Goal: Information Seeking & Learning: Understand process/instructions

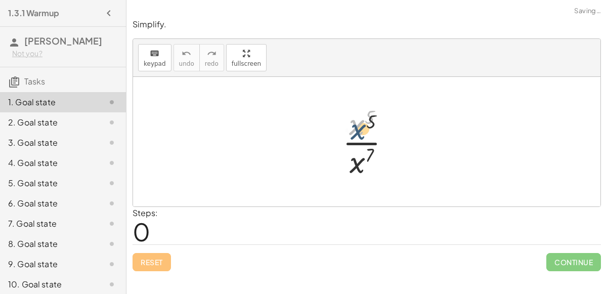
drag, startPoint x: 356, startPoint y: 127, endPoint x: 358, endPoint y: 133, distance: 5.9
click at [358, 133] on div at bounding box center [371, 142] width 66 height 78
drag, startPoint x: 370, startPoint y: 114, endPoint x: 366, endPoint y: 153, distance: 39.1
click at [366, 153] on div at bounding box center [371, 142] width 66 height 78
drag, startPoint x: 358, startPoint y: 122, endPoint x: 347, endPoint y: 156, distance: 36.3
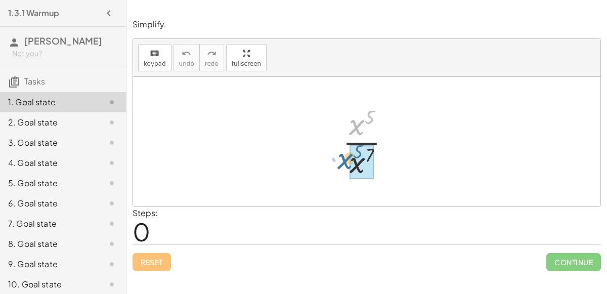
click at [347, 156] on div at bounding box center [371, 142] width 66 height 78
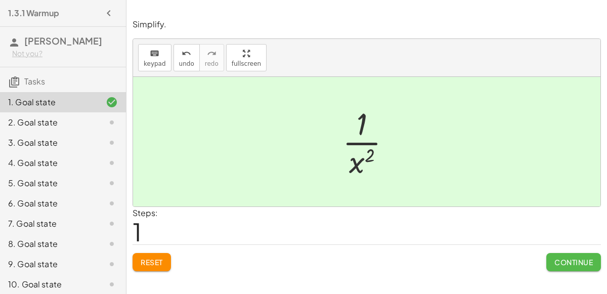
click at [561, 258] on span "Continue" at bounding box center [574, 262] width 38 height 9
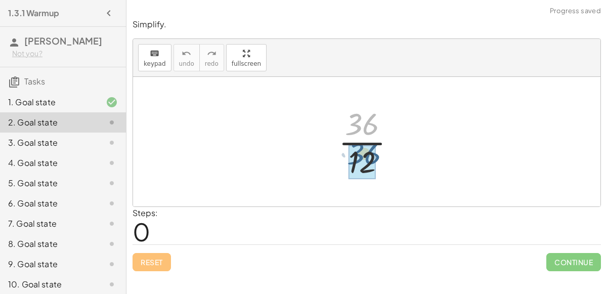
drag, startPoint x: 362, startPoint y: 124, endPoint x: 365, endPoint y: 158, distance: 34.1
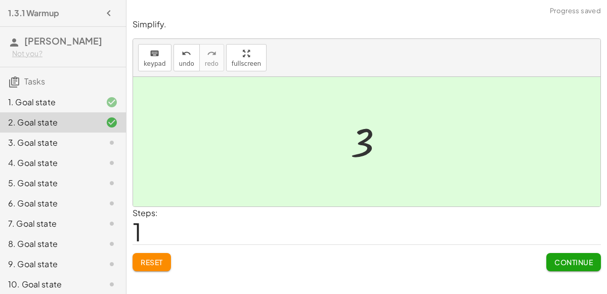
click at [557, 262] on span "Continue" at bounding box center [574, 262] width 38 height 9
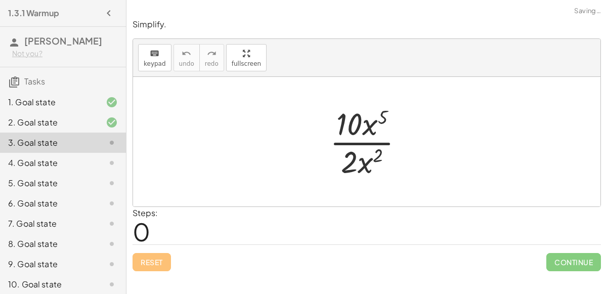
click at [107, 100] on icon at bounding box center [112, 102] width 12 height 12
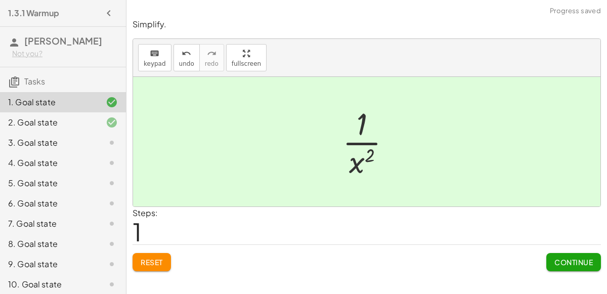
click at [86, 147] on div "3. Goal state" at bounding box center [48, 143] width 81 height 12
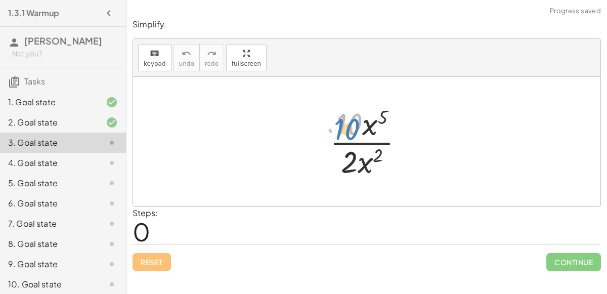
click at [355, 126] on div at bounding box center [371, 142] width 92 height 78
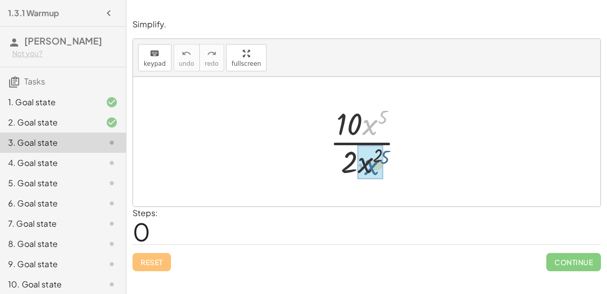
drag, startPoint x: 369, startPoint y: 126, endPoint x: 371, endPoint y: 166, distance: 40.0
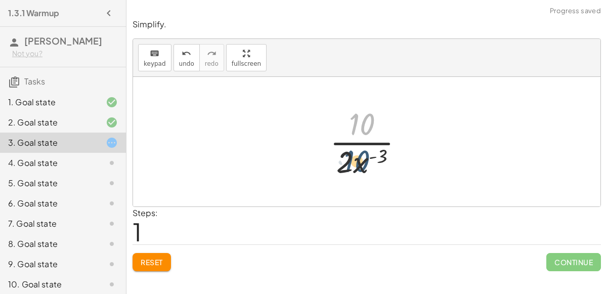
drag, startPoint x: 357, startPoint y: 124, endPoint x: 352, endPoint y: 162, distance: 38.7
click at [352, 162] on div at bounding box center [371, 142] width 92 height 78
drag, startPoint x: 360, startPoint y: 123, endPoint x: 340, endPoint y: 148, distance: 32.4
drag, startPoint x: 362, startPoint y: 129, endPoint x: 354, endPoint y: 132, distance: 9.3
click at [354, 132] on div at bounding box center [371, 142] width 75 height 78
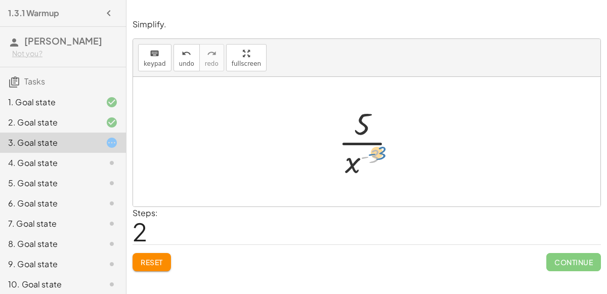
drag, startPoint x: 362, startPoint y: 156, endPoint x: 370, endPoint y: 156, distance: 7.6
click at [370, 156] on div at bounding box center [371, 142] width 75 height 78
drag, startPoint x: 357, startPoint y: 160, endPoint x: 353, endPoint y: 120, distance: 40.8
click at [353, 120] on div at bounding box center [371, 142] width 75 height 78
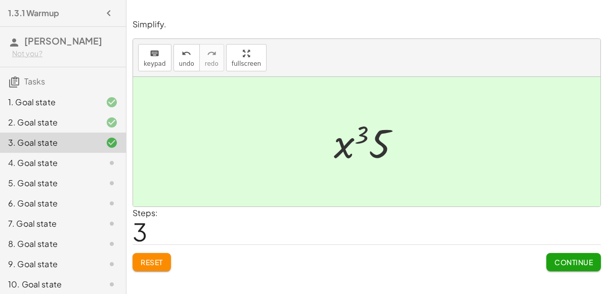
click at [552, 260] on button "Continue" at bounding box center [574, 262] width 55 height 18
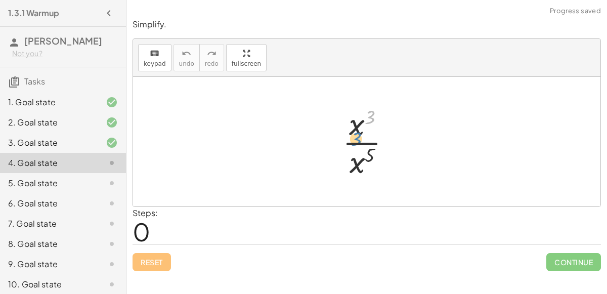
drag, startPoint x: 366, startPoint y: 121, endPoint x: 364, endPoint y: 127, distance: 5.5
click at [364, 127] on div at bounding box center [371, 142] width 67 height 78
drag, startPoint x: 354, startPoint y: 125, endPoint x: 347, endPoint y: 160, distance: 36.1
click at [347, 160] on div at bounding box center [371, 142] width 67 height 78
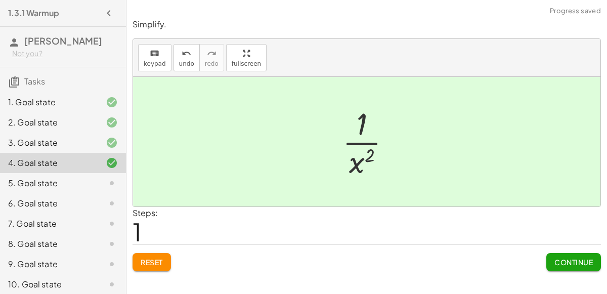
click at [557, 264] on span "Continue" at bounding box center [574, 262] width 38 height 9
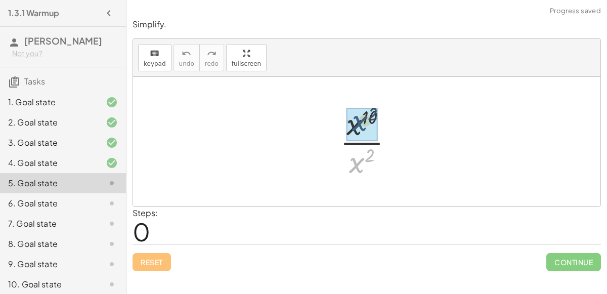
drag, startPoint x: 359, startPoint y: 161, endPoint x: 362, endPoint y: 118, distance: 42.6
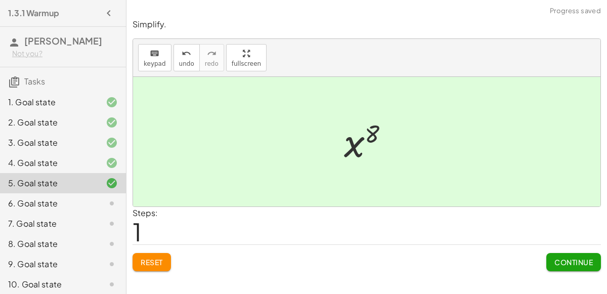
click at [583, 253] on button "Continue" at bounding box center [574, 262] width 55 height 18
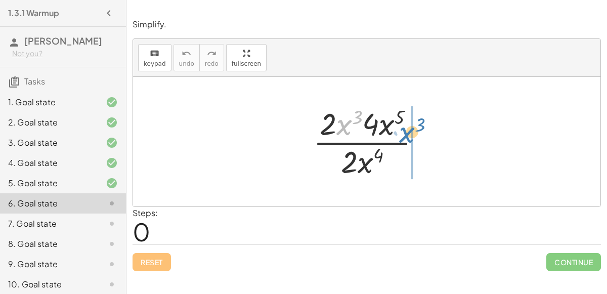
drag, startPoint x: 343, startPoint y: 124, endPoint x: 405, endPoint y: 132, distance: 63.2
click at [405, 132] on div at bounding box center [371, 142] width 126 height 78
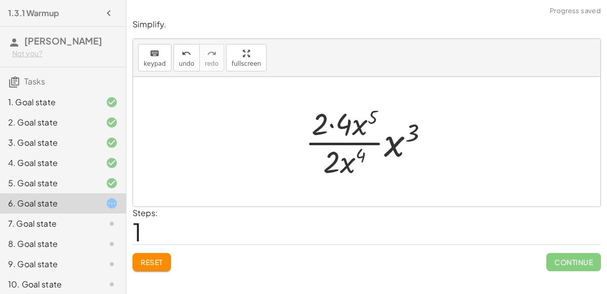
click at [338, 126] on div at bounding box center [371, 142] width 142 height 78
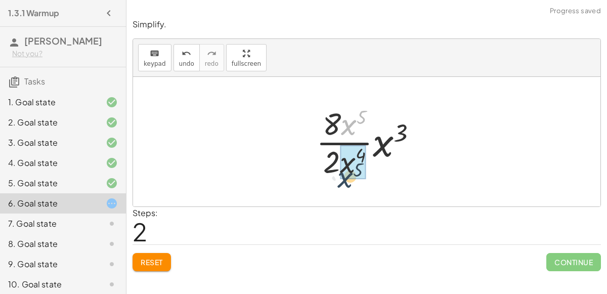
drag, startPoint x: 350, startPoint y: 121, endPoint x: 347, endPoint y: 175, distance: 53.8
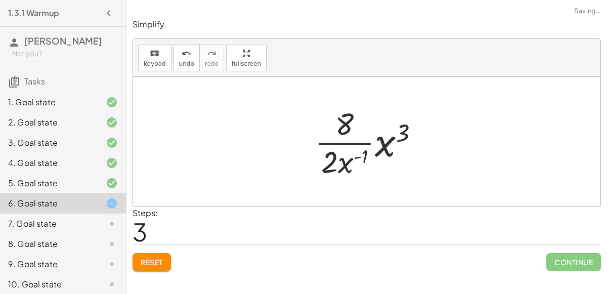
click at [352, 160] on div at bounding box center [371, 142] width 123 height 78
drag, startPoint x: 343, startPoint y: 122, endPoint x: 342, endPoint y: 178, distance: 55.7
click at [342, 178] on div at bounding box center [371, 142] width 123 height 78
drag, startPoint x: 343, startPoint y: 124, endPoint x: 327, endPoint y: 164, distance: 42.5
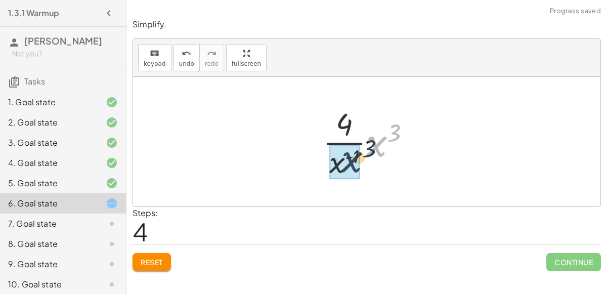
drag, startPoint x: 376, startPoint y: 144, endPoint x: 343, endPoint y: 164, distance: 37.9
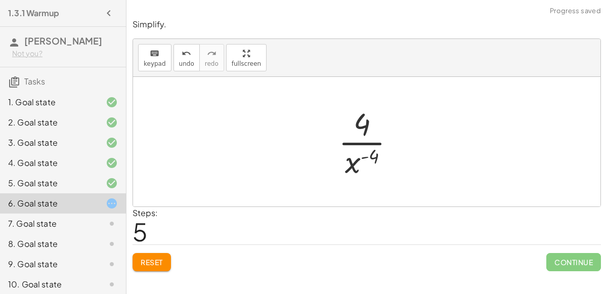
click at [366, 157] on div at bounding box center [371, 142] width 75 height 78
drag, startPoint x: 361, startPoint y: 129, endPoint x: 382, endPoint y: 171, distance: 47.1
click at [382, 171] on div at bounding box center [371, 142] width 75 height 78
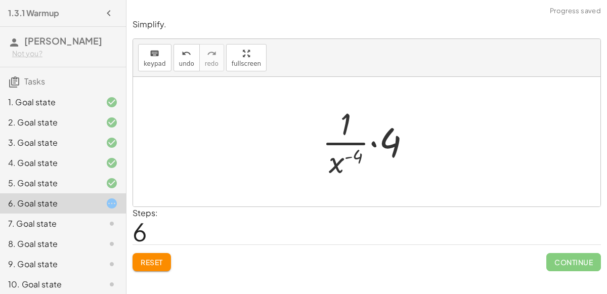
click at [369, 144] on div at bounding box center [370, 142] width 107 height 78
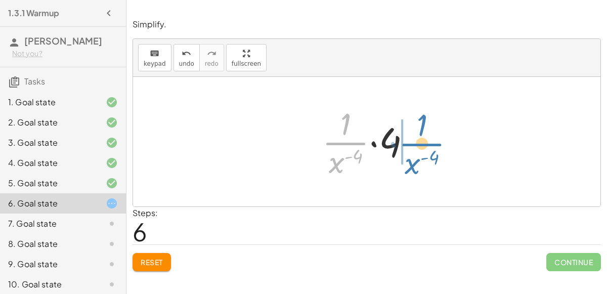
drag, startPoint x: 347, startPoint y: 149, endPoint x: 429, endPoint y: 148, distance: 82.5
click at [429, 148] on div "· 2 · x 3 · 4 · x 5 · 2 · x 4 · · 2 · 4 · x 5 · 2 · x 4 · x 3 · · 8 · x 5 · 2 ·…" at bounding box center [367, 142] width 468 height 130
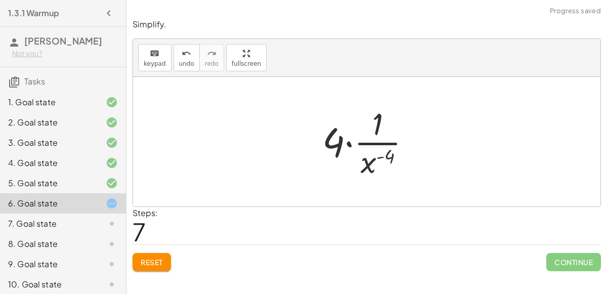
click at [347, 146] on div at bounding box center [370, 142] width 107 height 78
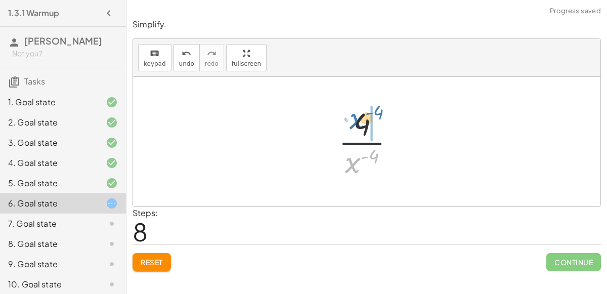
drag, startPoint x: 356, startPoint y: 159, endPoint x: 361, endPoint y: 115, distance: 44.3
click at [361, 115] on div at bounding box center [371, 142] width 75 height 78
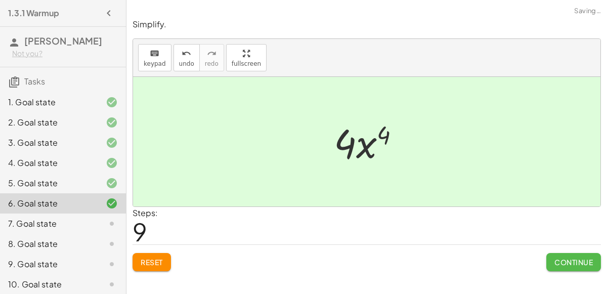
click at [557, 269] on button "Continue" at bounding box center [574, 262] width 55 height 18
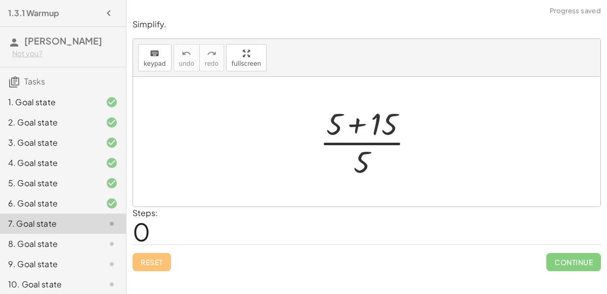
click at [362, 124] on div at bounding box center [371, 142] width 112 height 78
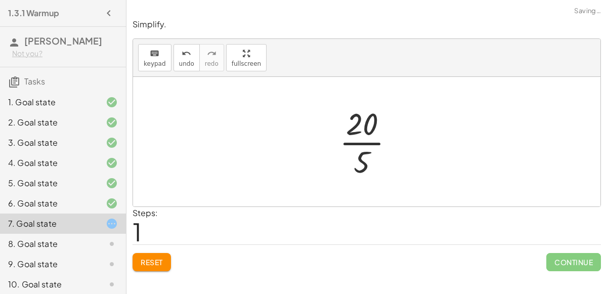
click at [362, 143] on div at bounding box center [371, 142] width 73 height 78
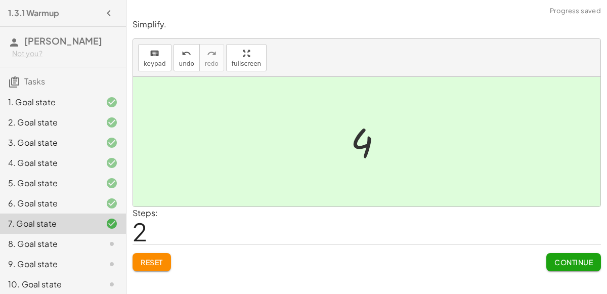
click at [550, 259] on button "Continue" at bounding box center [574, 262] width 55 height 18
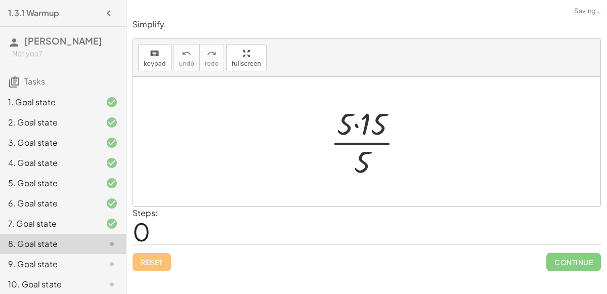
click at [364, 129] on div at bounding box center [370, 142] width 91 height 78
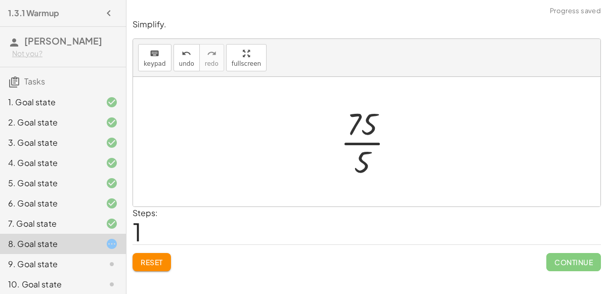
click at [362, 148] on div at bounding box center [371, 142] width 71 height 78
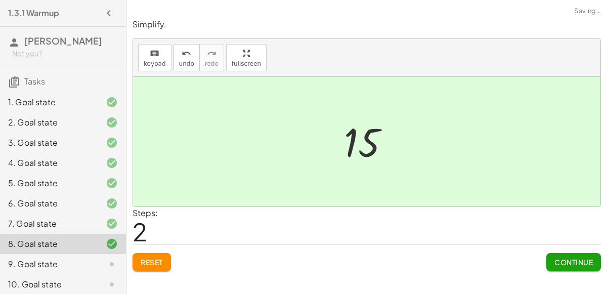
click at [555, 267] on button "Continue" at bounding box center [574, 262] width 55 height 18
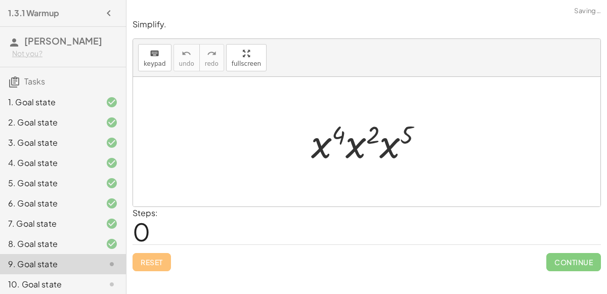
click at [351, 143] on div at bounding box center [371, 142] width 130 height 52
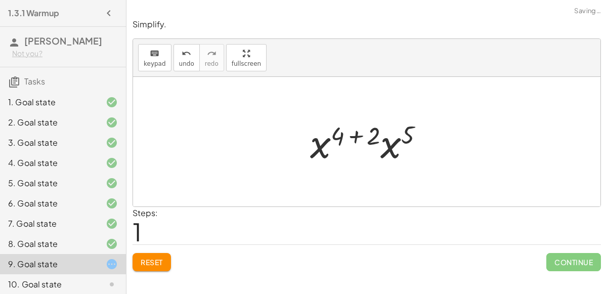
click at [352, 140] on div at bounding box center [371, 142] width 132 height 52
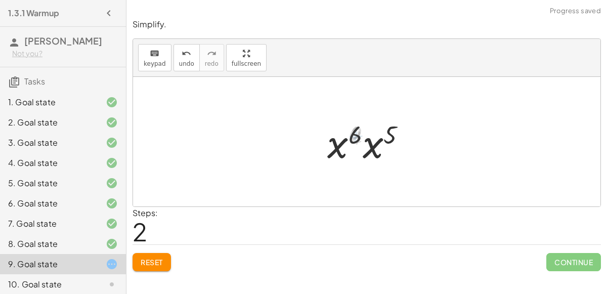
click at [356, 145] on div at bounding box center [371, 142] width 96 height 52
click at [370, 148] on div at bounding box center [371, 142] width 96 height 52
click at [365, 134] on div at bounding box center [371, 142] width 98 height 50
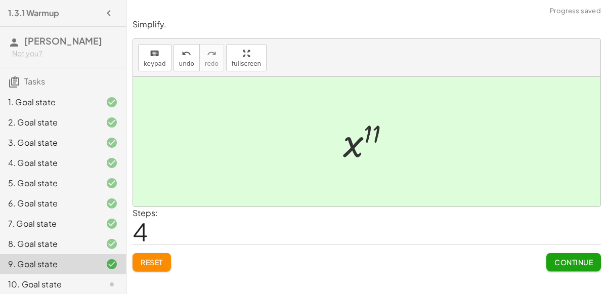
click at [562, 273] on div "Simplify. keyboard keypad undo undo redo redo fullscreen · x 4 · x 2 · x 5 · x …" at bounding box center [367, 145] width 481 height 265
click at [561, 262] on span "Continue" at bounding box center [574, 262] width 38 height 9
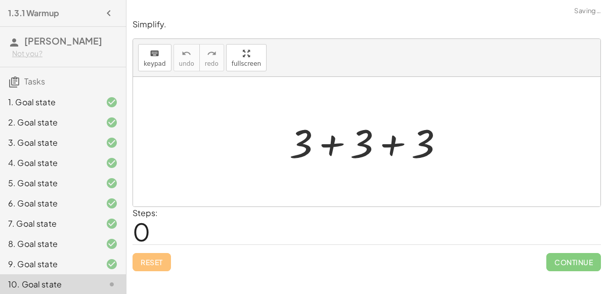
click at [340, 143] on div at bounding box center [370, 142] width 173 height 52
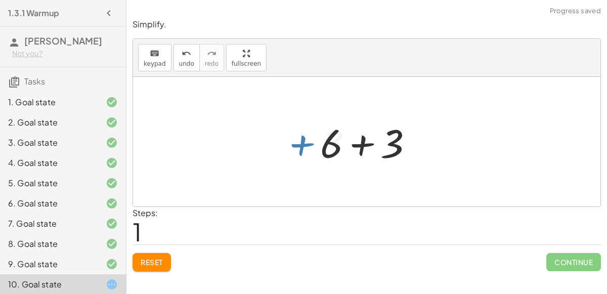
click at [361, 147] on div at bounding box center [370, 142] width 111 height 52
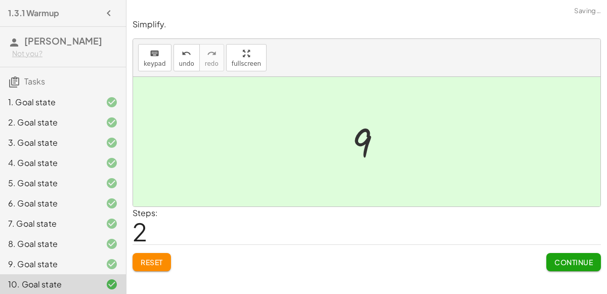
click at [556, 269] on button "Continue" at bounding box center [574, 262] width 55 height 18
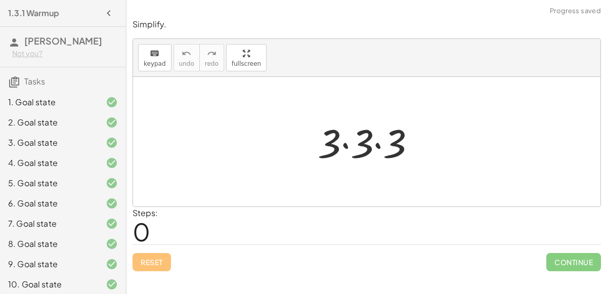
click at [345, 146] on div at bounding box center [371, 142] width 116 height 52
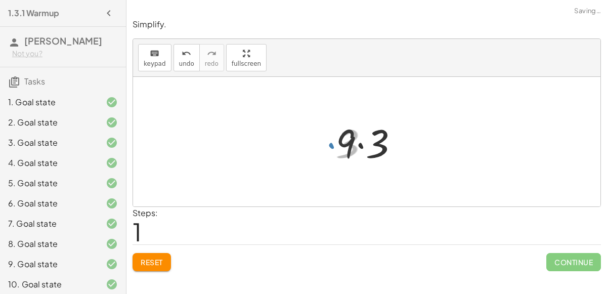
click at [361, 148] on div at bounding box center [371, 142] width 80 height 52
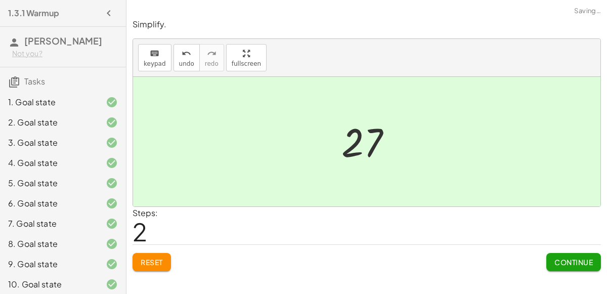
click at [572, 264] on span "Continue" at bounding box center [574, 262] width 38 height 9
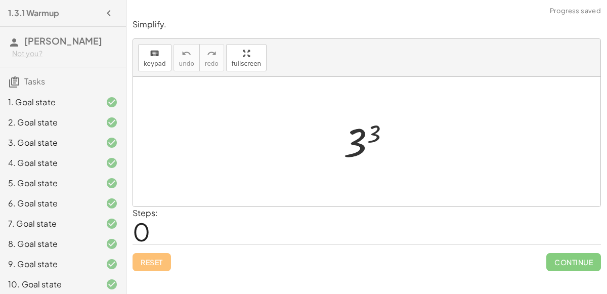
click at [366, 131] on div at bounding box center [371, 142] width 65 height 50
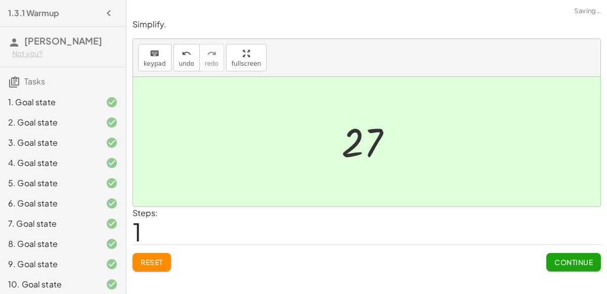
click at [558, 260] on span "Continue" at bounding box center [574, 262] width 38 height 9
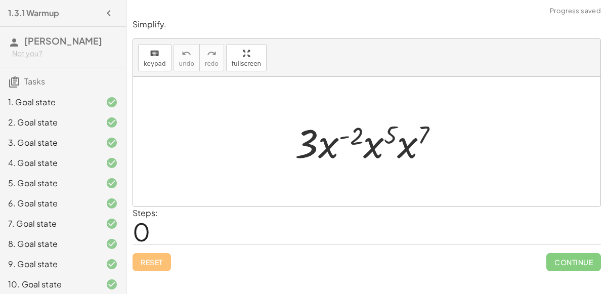
click at [359, 140] on div at bounding box center [371, 142] width 162 height 52
click at [372, 143] on div at bounding box center [371, 142] width 162 height 52
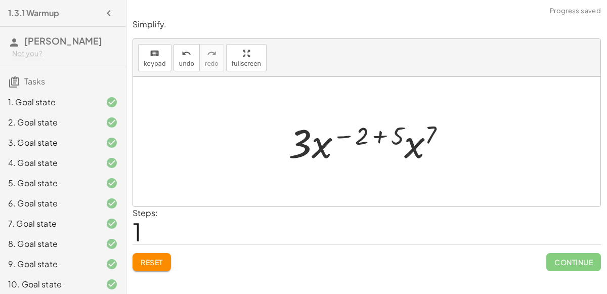
click at [370, 137] on div at bounding box center [371, 142] width 176 height 52
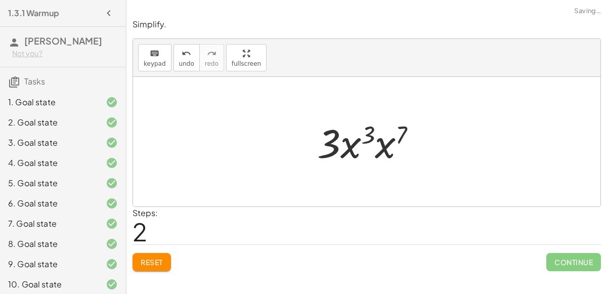
click at [393, 149] on div at bounding box center [370, 142] width 117 height 52
click at [384, 135] on div at bounding box center [370, 142] width 119 height 52
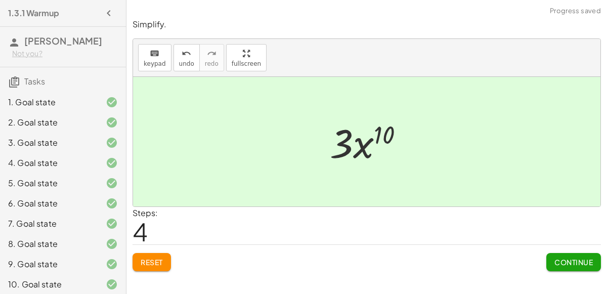
click at [568, 264] on span "Continue" at bounding box center [574, 262] width 38 height 9
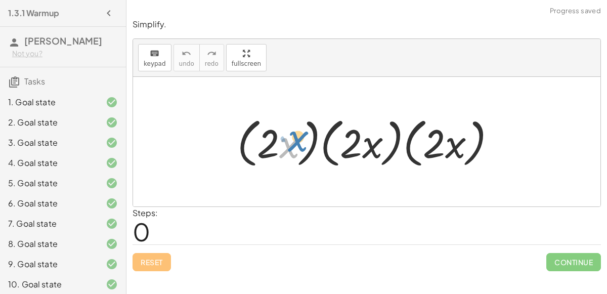
drag, startPoint x: 287, startPoint y: 144, endPoint x: 292, endPoint y: 138, distance: 7.9
click at [292, 138] on div at bounding box center [370, 142] width 277 height 58
drag, startPoint x: 271, startPoint y: 141, endPoint x: 273, endPoint y: 134, distance: 6.9
click at [273, 134] on div at bounding box center [370, 142] width 277 height 58
click at [312, 144] on div at bounding box center [370, 142] width 277 height 58
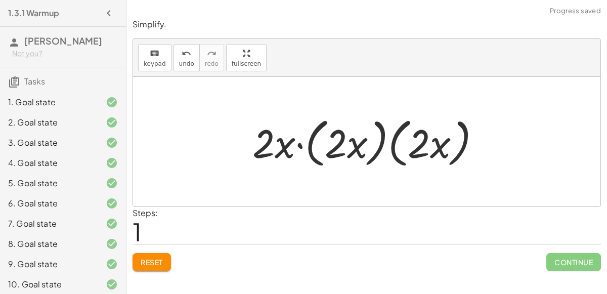
click at [307, 146] on div at bounding box center [371, 142] width 247 height 58
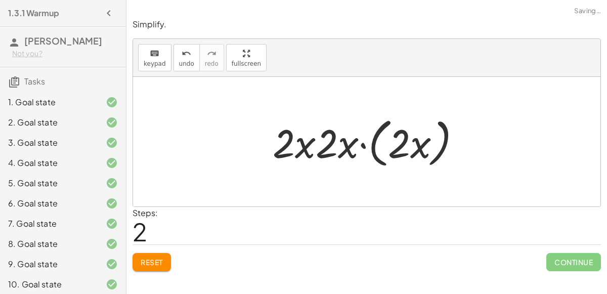
click at [363, 145] on div at bounding box center [371, 142] width 207 height 58
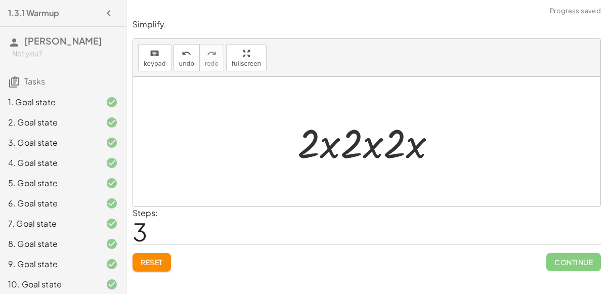
click at [336, 147] on div at bounding box center [371, 142] width 157 height 52
click at [354, 150] on div at bounding box center [371, 142] width 157 height 52
click at [323, 140] on div at bounding box center [371, 142] width 157 height 52
drag, startPoint x: 308, startPoint y: 133, endPoint x: 332, endPoint y: 139, distance: 24.4
click at [332, 139] on div at bounding box center [371, 142] width 157 height 52
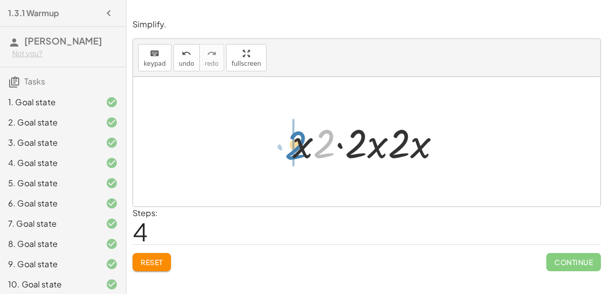
drag, startPoint x: 320, startPoint y: 148, endPoint x: 291, endPoint y: 149, distance: 29.9
click at [291, 149] on div at bounding box center [371, 142] width 167 height 52
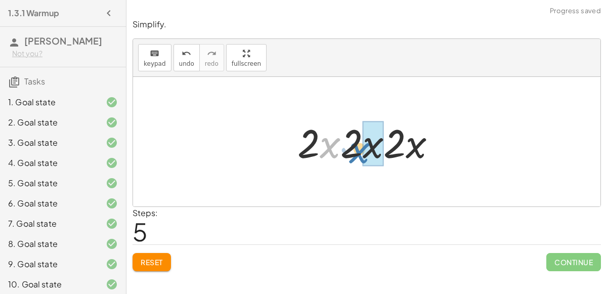
drag, startPoint x: 323, startPoint y: 150, endPoint x: 352, endPoint y: 155, distance: 29.8
click at [352, 155] on div at bounding box center [371, 142] width 157 height 52
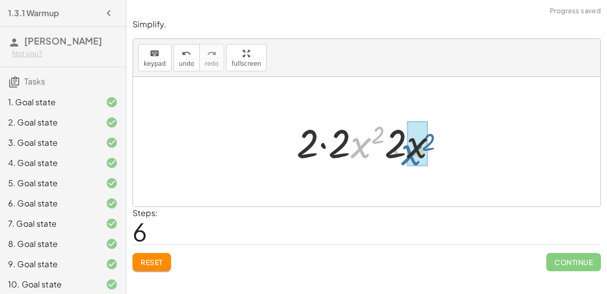
drag, startPoint x: 362, startPoint y: 149, endPoint x: 414, endPoint y: 156, distance: 51.6
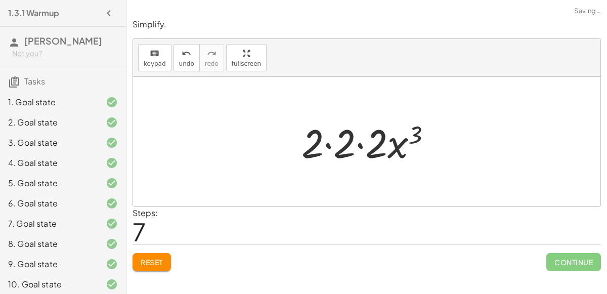
click at [341, 148] on div at bounding box center [371, 142] width 148 height 52
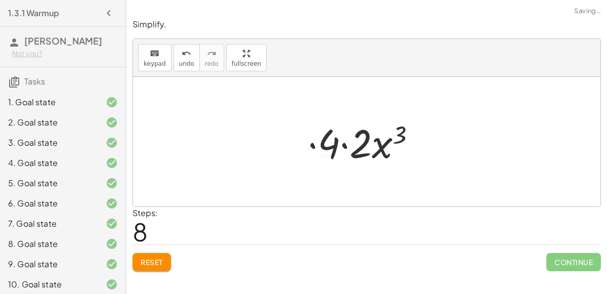
click at [344, 147] on div at bounding box center [371, 142] width 117 height 52
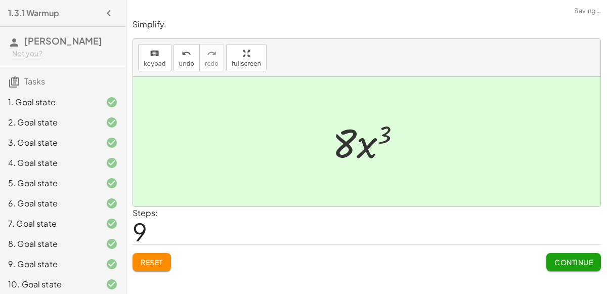
click at [368, 142] on div at bounding box center [371, 142] width 87 height 52
click at [572, 262] on span "Continue" at bounding box center [574, 262] width 38 height 9
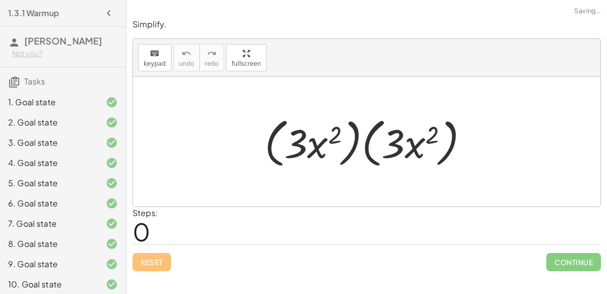
click at [318, 142] on div at bounding box center [371, 142] width 223 height 58
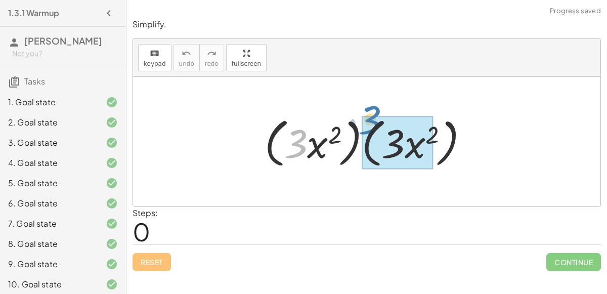
drag, startPoint x: 303, startPoint y: 145, endPoint x: 378, endPoint y: 121, distance: 78.6
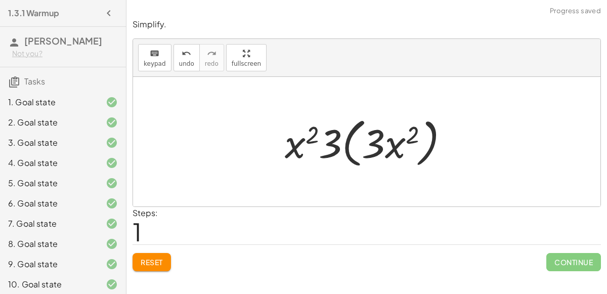
click at [311, 144] on div at bounding box center [371, 142] width 182 height 58
drag, startPoint x: 328, startPoint y: 144, endPoint x: 369, endPoint y: 138, distance: 41.4
click at [369, 138] on div at bounding box center [371, 142] width 182 height 58
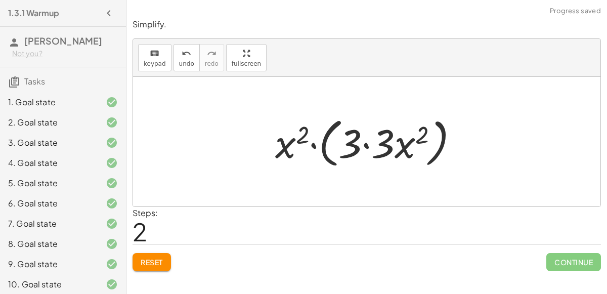
click at [360, 143] on div at bounding box center [370, 142] width 201 height 58
click at [366, 145] on div at bounding box center [370, 142] width 201 height 58
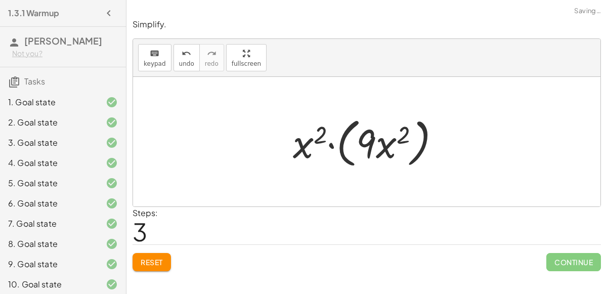
click at [386, 146] on div at bounding box center [371, 142] width 166 height 58
drag, startPoint x: 312, startPoint y: 145, endPoint x: 400, endPoint y: 139, distance: 88.8
click at [400, 139] on div at bounding box center [371, 142] width 166 height 58
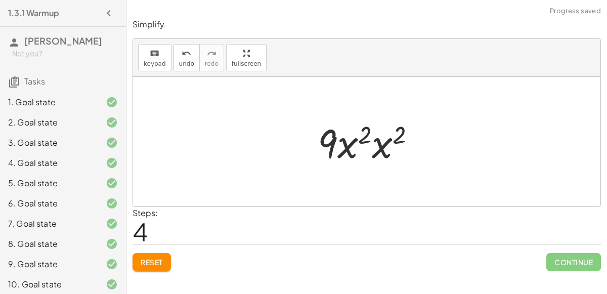
click at [377, 143] on div at bounding box center [371, 142] width 116 height 52
click at [376, 138] on div at bounding box center [371, 142] width 118 height 52
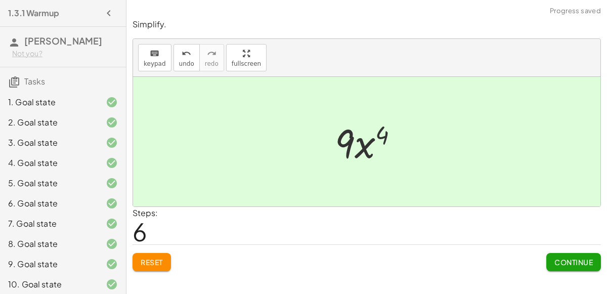
click at [559, 261] on span "Continue" at bounding box center [574, 262] width 38 height 9
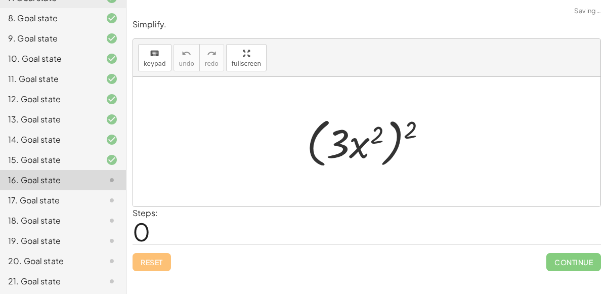
scroll to position [226, 0]
drag, startPoint x: 412, startPoint y: 130, endPoint x: 374, endPoint y: 130, distance: 38.5
click at [374, 130] on div at bounding box center [371, 142] width 139 height 58
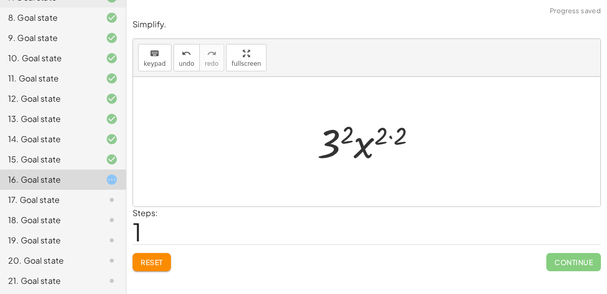
click at [357, 130] on div at bounding box center [370, 142] width 117 height 52
click at [393, 142] on div at bounding box center [370, 142] width 117 height 52
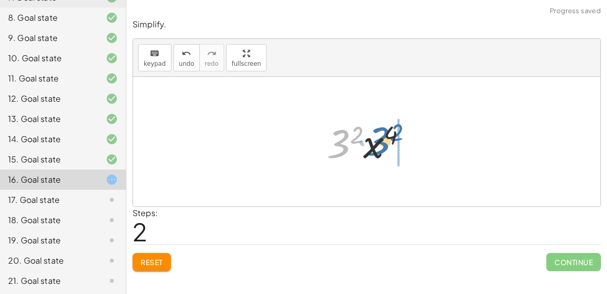
drag, startPoint x: 346, startPoint y: 139, endPoint x: 386, endPoint y: 137, distance: 40.0
click at [386, 137] on div at bounding box center [371, 142] width 99 height 52
click at [358, 131] on div at bounding box center [371, 142] width 99 height 52
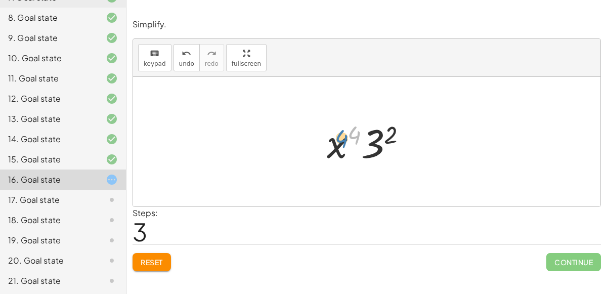
drag, startPoint x: 357, startPoint y: 134, endPoint x: 345, endPoint y: 137, distance: 12.7
click at [345, 137] on div at bounding box center [371, 142] width 99 height 52
click at [378, 143] on div at bounding box center [371, 142] width 99 height 52
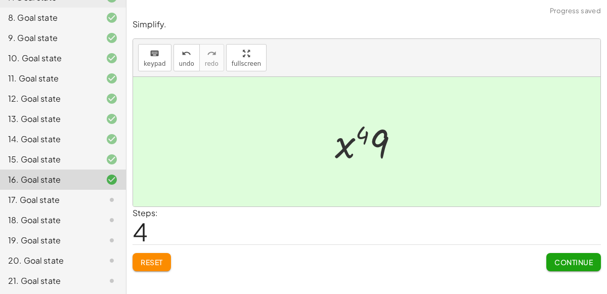
click at [585, 260] on span "Continue" at bounding box center [574, 262] width 38 height 9
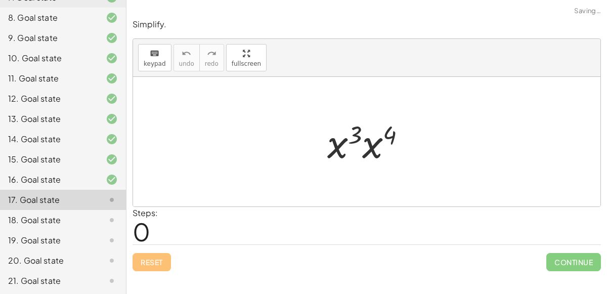
click at [359, 143] on div at bounding box center [370, 142] width 97 height 52
click at [370, 141] on div at bounding box center [370, 142] width 97 height 52
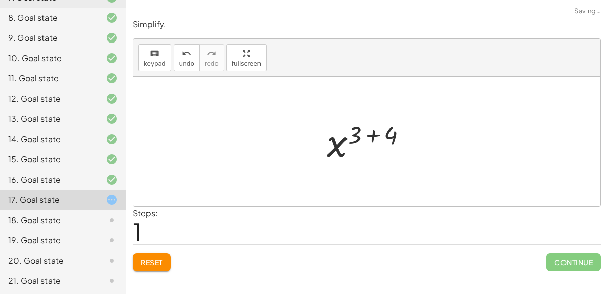
click at [371, 135] on div at bounding box center [371, 142] width 99 height 50
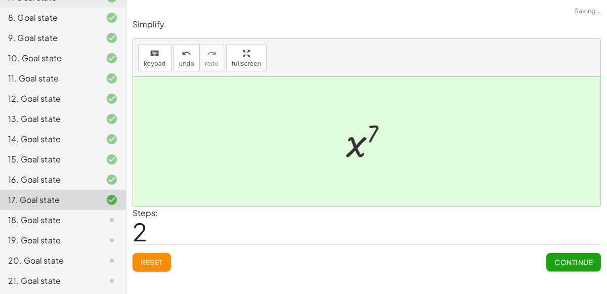
click at [579, 267] on button "Continue" at bounding box center [574, 262] width 55 height 18
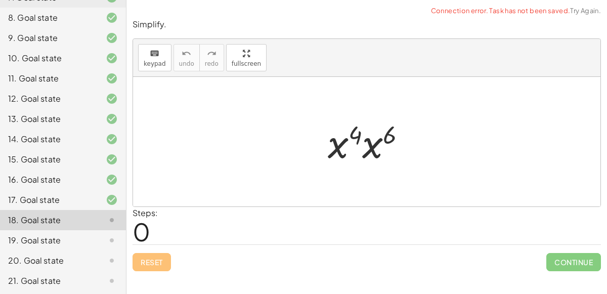
click at [371, 144] on div at bounding box center [371, 142] width 96 height 52
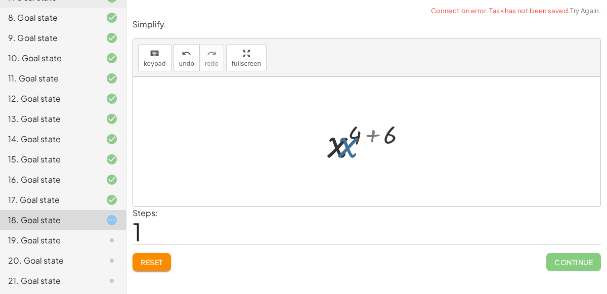
click at [371, 136] on div at bounding box center [371, 142] width 98 height 50
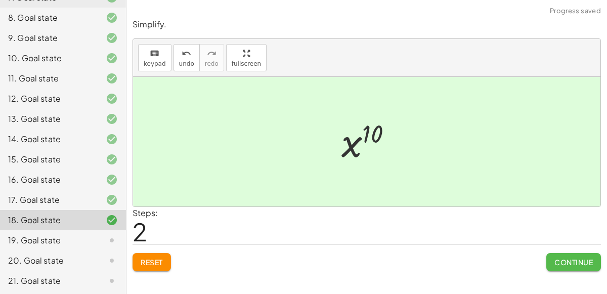
click at [562, 260] on span "Continue" at bounding box center [574, 262] width 38 height 9
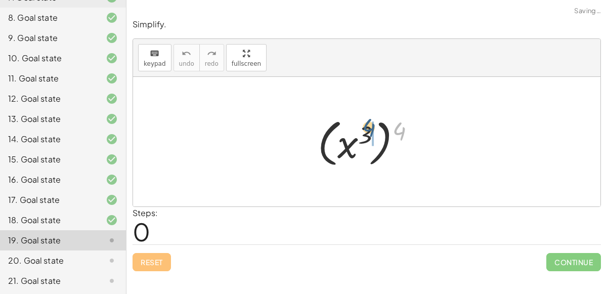
drag, startPoint x: 405, startPoint y: 130, endPoint x: 369, endPoint y: 125, distance: 36.7
click at [369, 125] on div at bounding box center [371, 142] width 116 height 56
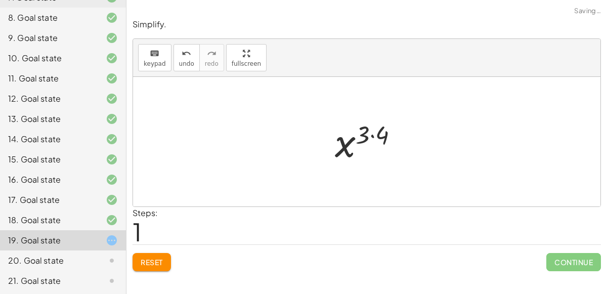
click at [376, 136] on div at bounding box center [370, 142] width 81 height 50
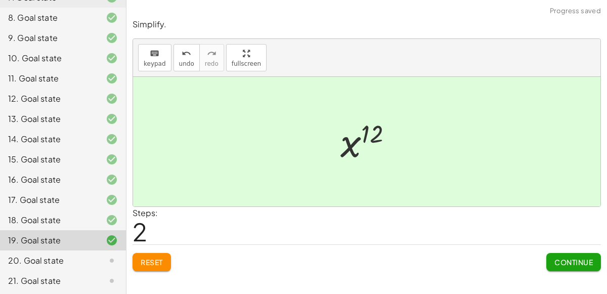
click at [565, 258] on span "Continue" at bounding box center [574, 262] width 38 height 9
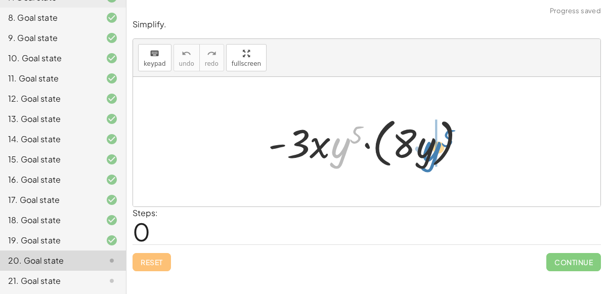
drag, startPoint x: 346, startPoint y: 140, endPoint x: 437, endPoint y: 144, distance: 91.7
click at [437, 144] on div at bounding box center [371, 142] width 216 height 58
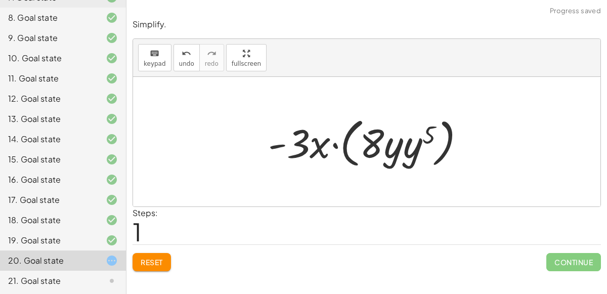
click at [413, 146] on div at bounding box center [371, 142] width 216 height 58
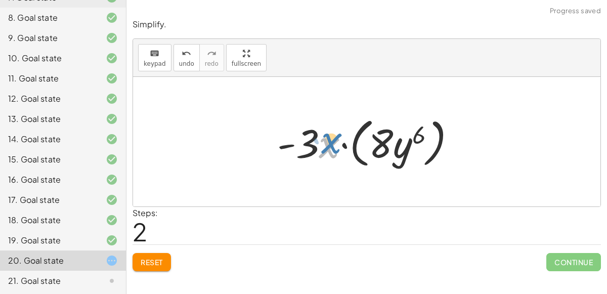
drag, startPoint x: 334, startPoint y: 146, endPoint x: 336, endPoint y: 141, distance: 5.7
click at [336, 141] on div at bounding box center [370, 142] width 197 height 58
click at [351, 148] on div at bounding box center [370, 142] width 197 height 58
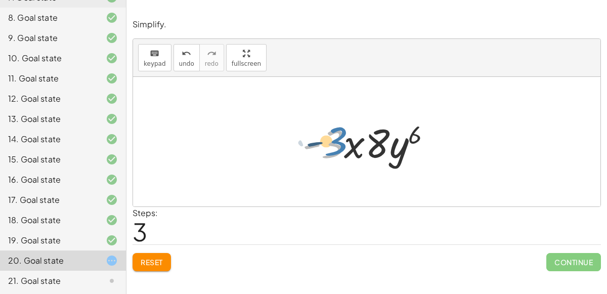
click at [332, 143] on div at bounding box center [371, 142] width 147 height 52
click at [358, 148] on div at bounding box center [371, 142] width 147 height 52
click at [377, 146] on div at bounding box center [371, 142] width 147 height 52
drag, startPoint x: 330, startPoint y: 144, endPoint x: 363, endPoint y: 144, distance: 32.9
click at [363, 144] on div at bounding box center [371, 142] width 147 height 52
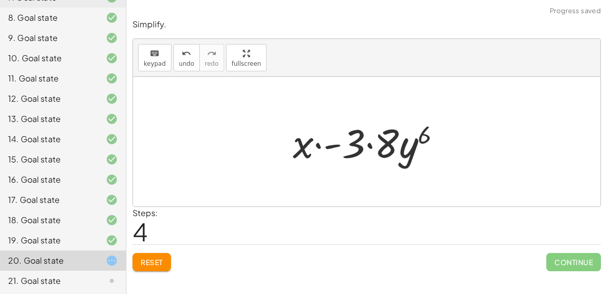
click at [324, 144] on div at bounding box center [371, 142] width 167 height 52
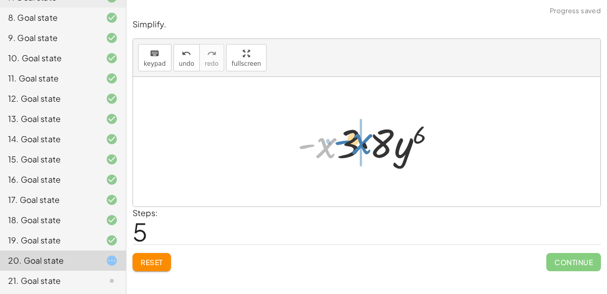
drag, startPoint x: 335, startPoint y: 149, endPoint x: 375, endPoint y: 144, distance: 40.3
click at [375, 144] on div at bounding box center [371, 142] width 157 height 52
click at [319, 146] on div at bounding box center [371, 142] width 157 height 52
click at [314, 145] on div at bounding box center [371, 142] width 157 height 52
click at [323, 145] on div at bounding box center [371, 142] width 157 height 52
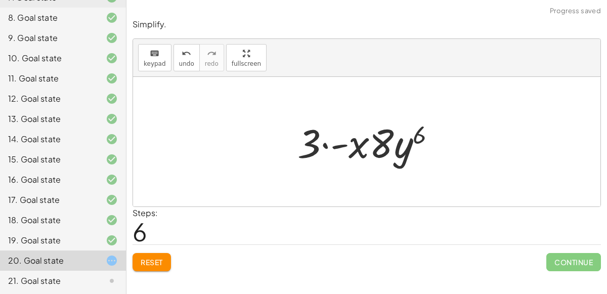
click at [341, 146] on div at bounding box center [371, 142] width 157 height 52
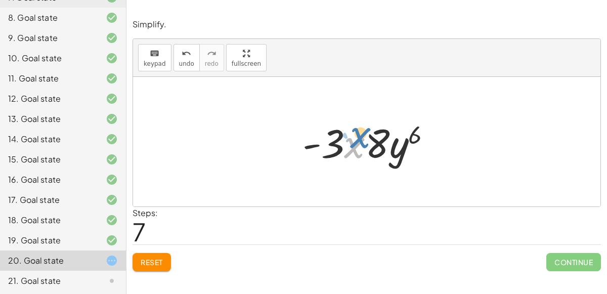
drag, startPoint x: 357, startPoint y: 145, endPoint x: 363, endPoint y: 135, distance: 11.8
click at [363, 135] on div at bounding box center [371, 142] width 147 height 52
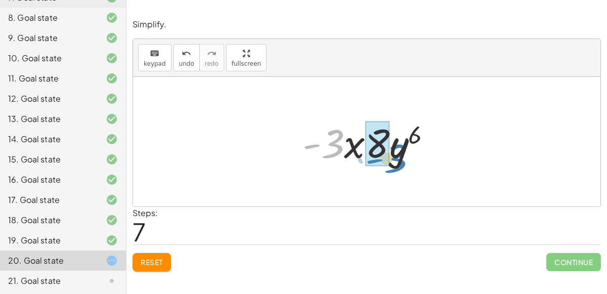
drag, startPoint x: 339, startPoint y: 136, endPoint x: 402, endPoint y: 151, distance: 64.5
click at [402, 151] on div at bounding box center [371, 142] width 147 height 52
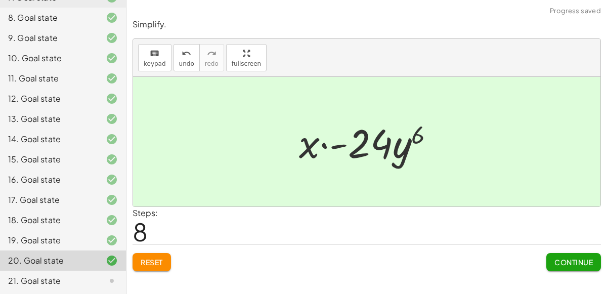
click at [324, 143] on div at bounding box center [371, 142] width 154 height 52
click at [560, 264] on span "Continue" at bounding box center [574, 262] width 38 height 9
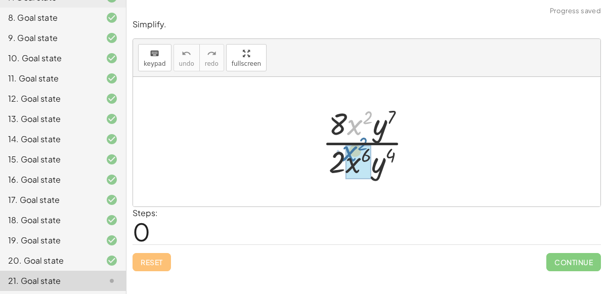
drag, startPoint x: 359, startPoint y: 121, endPoint x: 354, endPoint y: 148, distance: 26.8
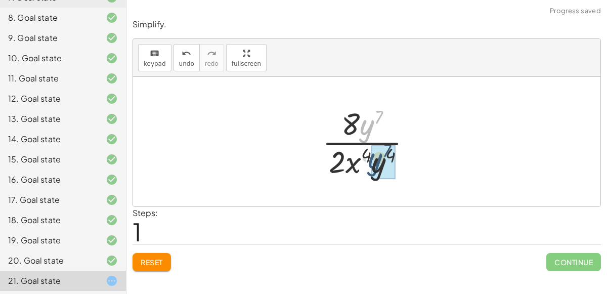
drag, startPoint x: 363, startPoint y: 123, endPoint x: 372, endPoint y: 156, distance: 34.4
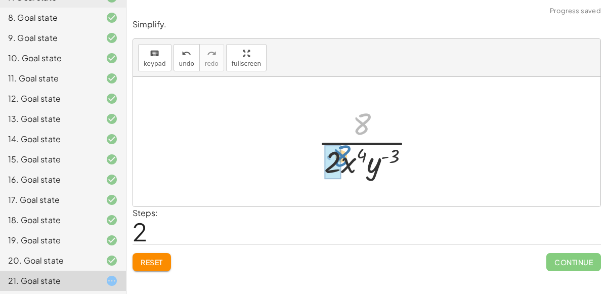
drag, startPoint x: 362, startPoint y: 120, endPoint x: 342, endPoint y: 151, distance: 36.9
click at [342, 151] on div at bounding box center [371, 142] width 116 height 78
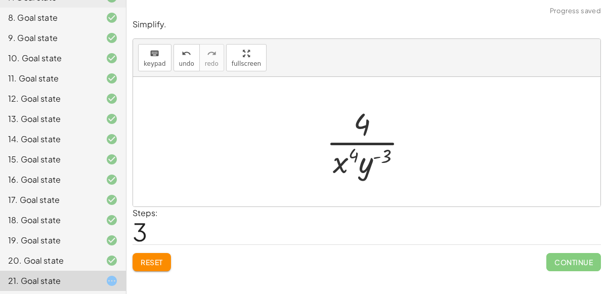
click at [71, 256] on div "20. Goal state" at bounding box center [48, 261] width 81 height 12
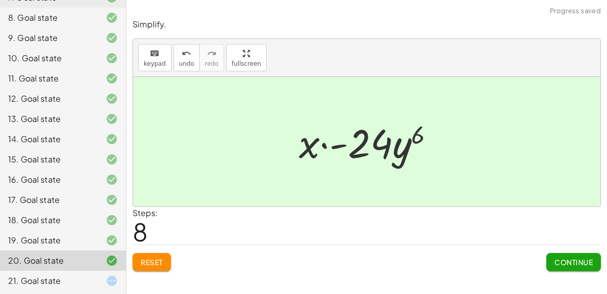
click at [75, 276] on div "21. Goal state" at bounding box center [48, 281] width 81 height 12
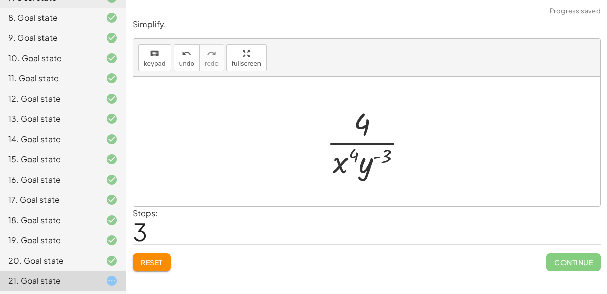
click at [337, 156] on div at bounding box center [371, 142] width 100 height 78
drag, startPoint x: 350, startPoint y: 132, endPoint x: 394, endPoint y: 174, distance: 60.5
click at [394, 174] on div at bounding box center [371, 142] width 100 height 78
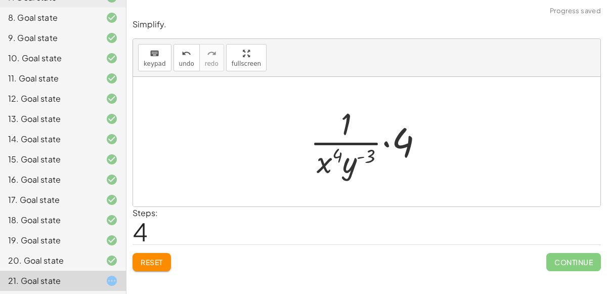
click at [360, 130] on div at bounding box center [371, 142] width 132 height 78
click at [339, 145] on div at bounding box center [371, 142] width 132 height 78
click at [378, 144] on div at bounding box center [371, 142] width 132 height 78
click at [382, 142] on div at bounding box center [371, 142] width 132 height 78
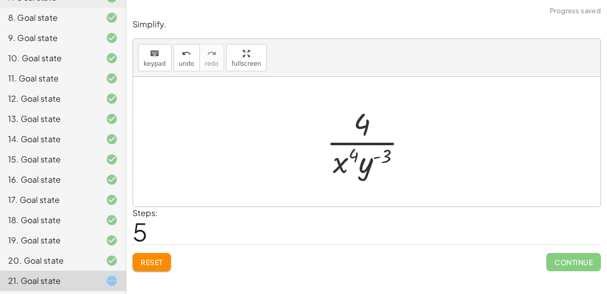
click at [360, 124] on div at bounding box center [371, 142] width 100 height 78
drag, startPoint x: 365, startPoint y: 165, endPoint x: 366, endPoint y: 128, distance: 37.0
click at [366, 128] on div at bounding box center [371, 142] width 100 height 78
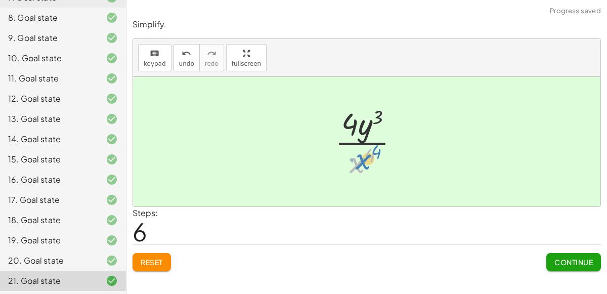
drag, startPoint x: 360, startPoint y: 155, endPoint x: 366, endPoint y: 152, distance: 6.1
click at [366, 152] on div at bounding box center [371, 142] width 83 height 78
click at [550, 259] on button "Continue" at bounding box center [574, 262] width 55 height 18
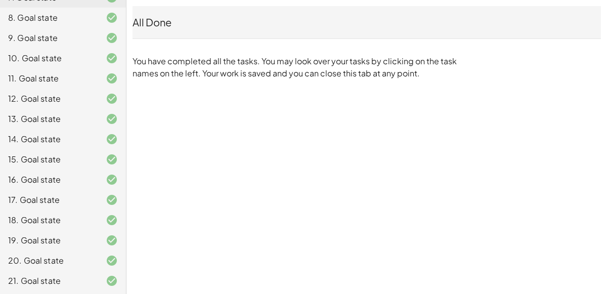
click at [58, 279] on div "21. Goal state" at bounding box center [48, 281] width 81 height 12
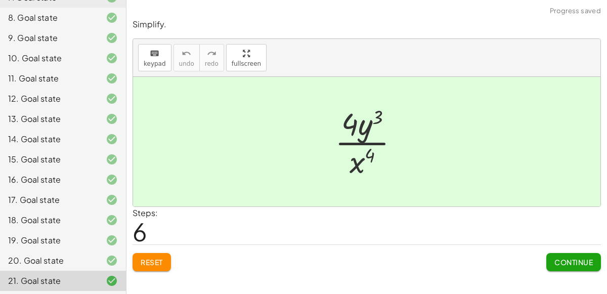
click at [152, 268] on button "Reset" at bounding box center [152, 262] width 38 height 18
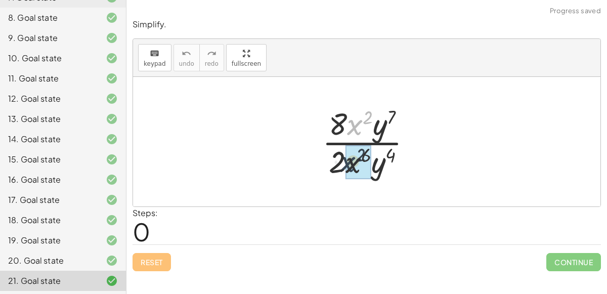
drag, startPoint x: 353, startPoint y: 123, endPoint x: 352, endPoint y: 140, distance: 16.7
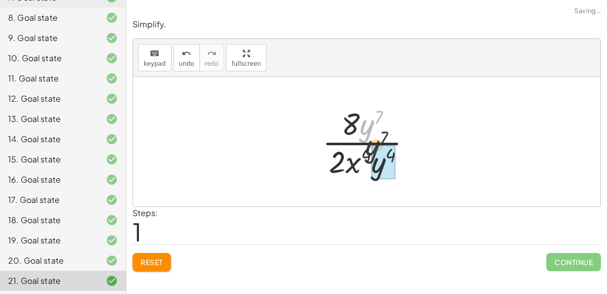
drag, startPoint x: 368, startPoint y: 123, endPoint x: 379, endPoint y: 148, distance: 27.7
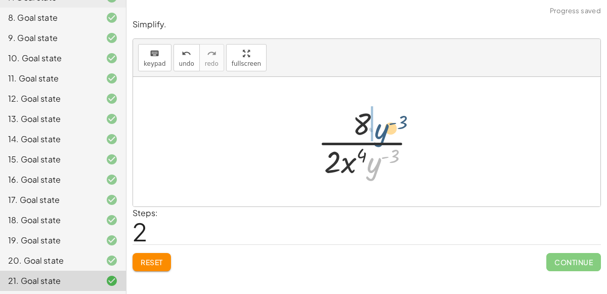
drag, startPoint x: 381, startPoint y: 161, endPoint x: 383, endPoint y: 116, distance: 44.6
click at [383, 116] on div at bounding box center [371, 142] width 116 height 78
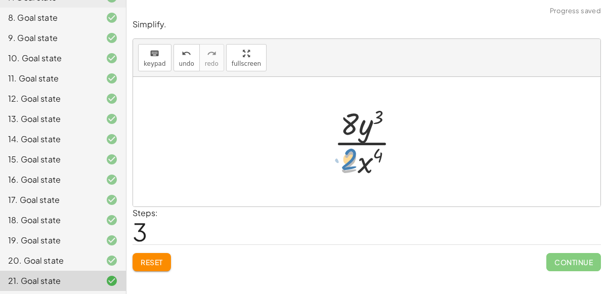
click at [352, 156] on div at bounding box center [371, 142] width 84 height 78
drag, startPoint x: 346, startPoint y: 126, endPoint x: 345, endPoint y: 171, distance: 44.6
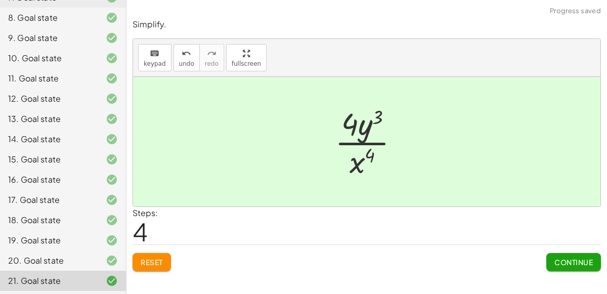
click at [150, 264] on span "Reset" at bounding box center [152, 262] width 22 height 9
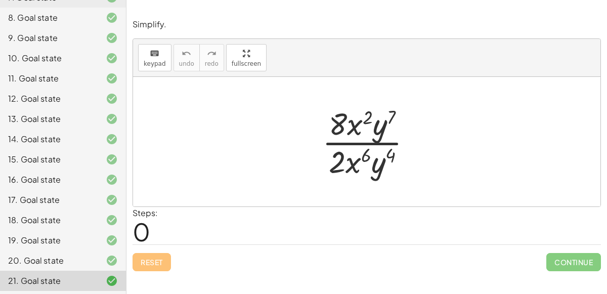
click at [87, 153] on div "15. Goal state" at bounding box center [48, 159] width 81 height 12
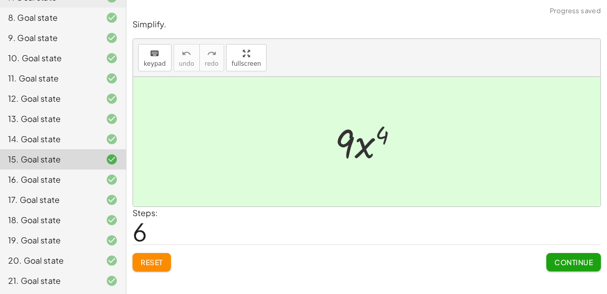
click at [62, 263] on div "20. Goal state" at bounding box center [48, 261] width 81 height 12
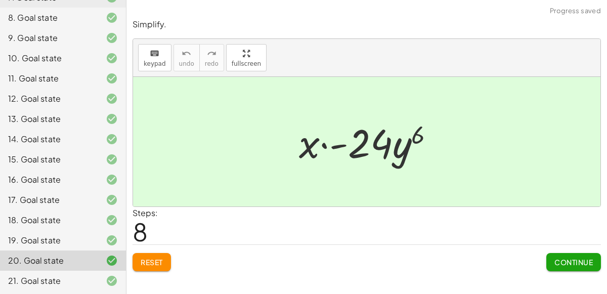
click at [150, 264] on span "Reset" at bounding box center [152, 262] width 22 height 9
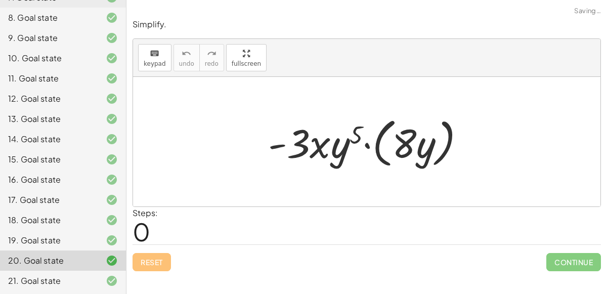
click at [92, 266] on div "20. Goal state" at bounding box center [63, 261] width 126 height 20
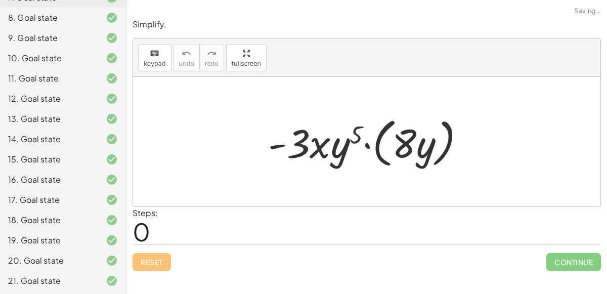
click at [101, 280] on div at bounding box center [104, 281] width 28 height 12
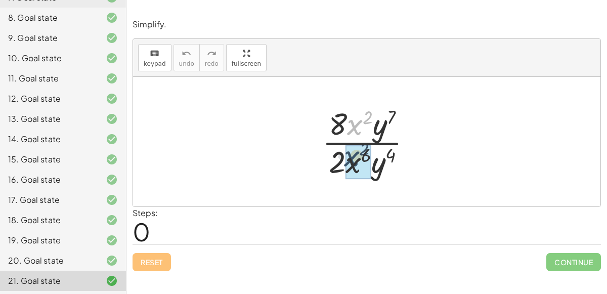
drag, startPoint x: 358, startPoint y: 124, endPoint x: 355, endPoint y: 157, distance: 33.0
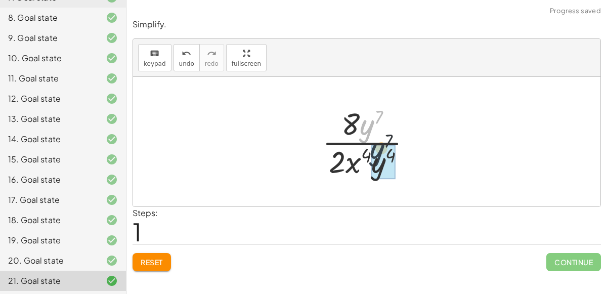
drag, startPoint x: 366, startPoint y: 132, endPoint x: 386, endPoint y: 167, distance: 40.1
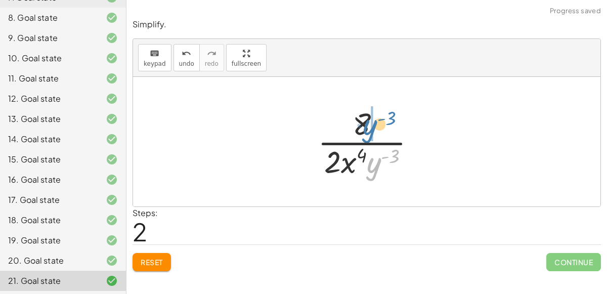
drag, startPoint x: 381, startPoint y: 156, endPoint x: 377, endPoint y: 117, distance: 38.7
click at [377, 117] on div at bounding box center [371, 142] width 116 height 78
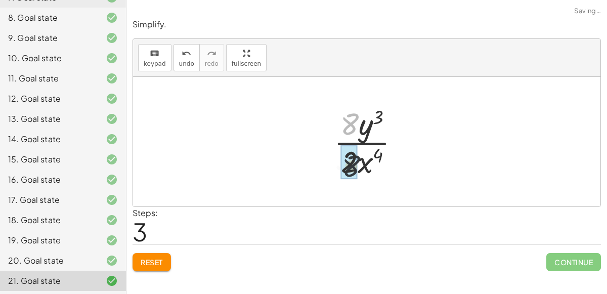
drag, startPoint x: 344, startPoint y: 117, endPoint x: 344, endPoint y: 168, distance: 50.6
